Goal: Task Accomplishment & Management: Manage account settings

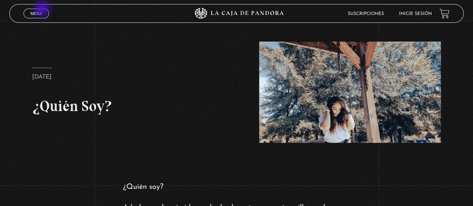
click at [42, 9] on link "Menu Cerrar" at bounding box center [36, 14] width 25 height 10
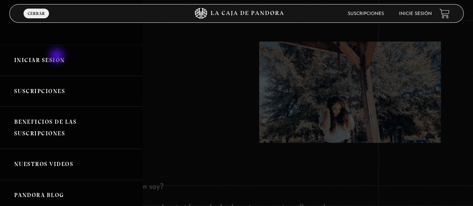
click at [58, 56] on link "Iniciar Sesión" at bounding box center [71, 60] width 142 height 31
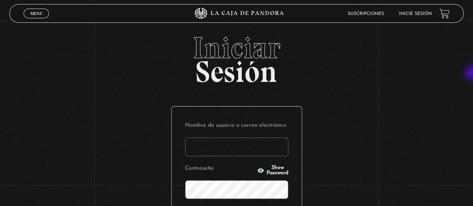
type input "caroldballestero@gmail.com"
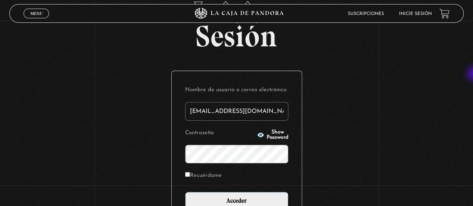
scroll to position [54, 0]
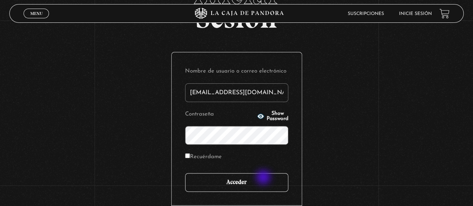
click at [264, 178] on input "Acceder" at bounding box center [236, 182] width 103 height 19
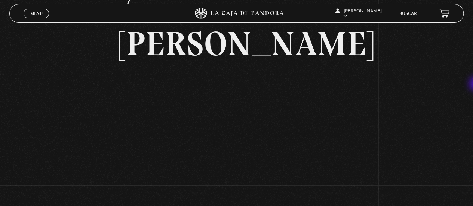
scroll to position [98, 0]
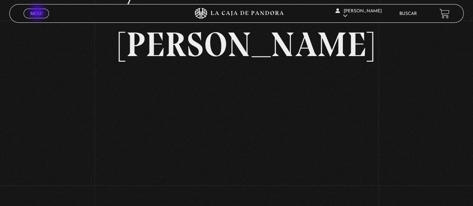
click at [38, 13] on span "Menu" at bounding box center [36, 13] width 12 height 4
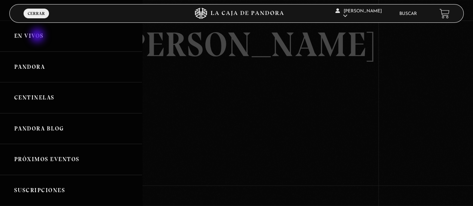
click at [38, 36] on link "En vivos" at bounding box center [71, 36] width 142 height 31
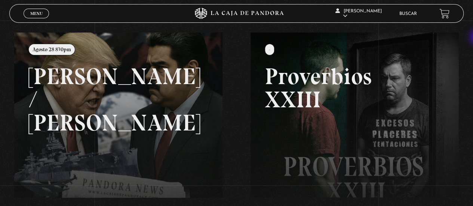
scroll to position [79, 0]
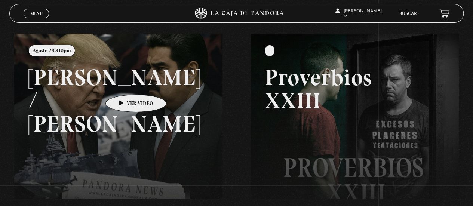
click at [124, 83] on link at bounding box center [250, 137] width 473 height 206
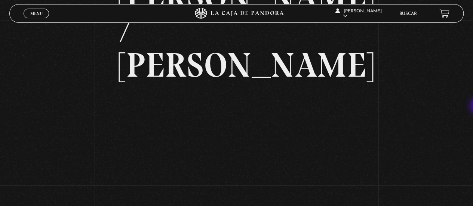
scroll to position [74, 0]
